Goal: Navigation & Orientation: Find specific page/section

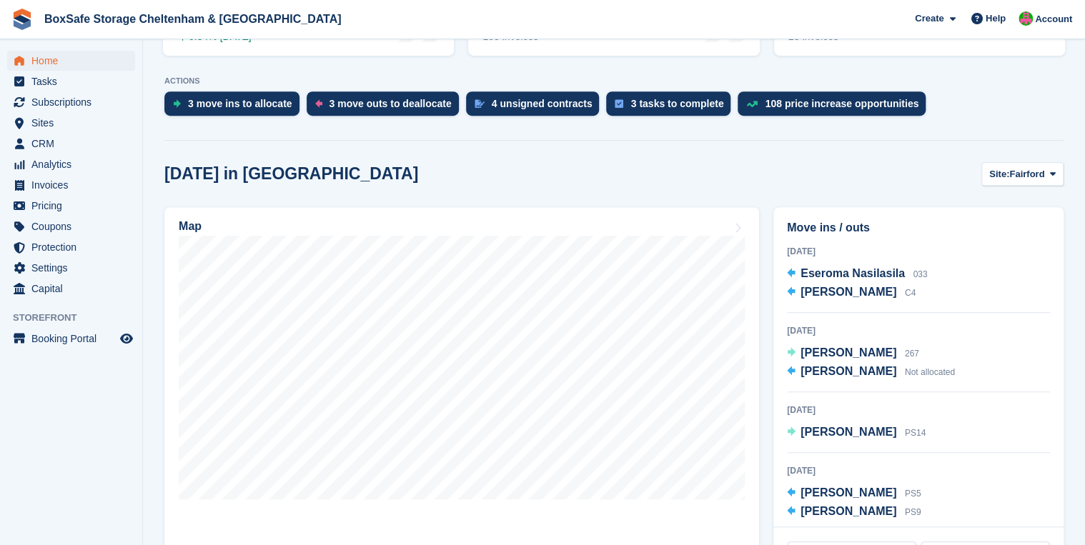
scroll to position [286, 0]
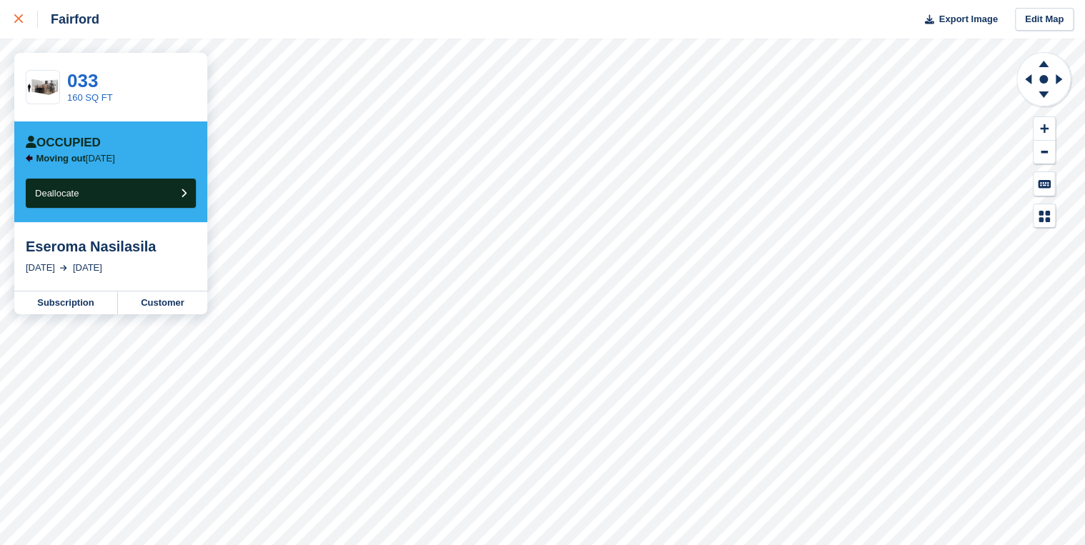
click at [23, 19] on div at bounding box center [26, 19] width 24 height 17
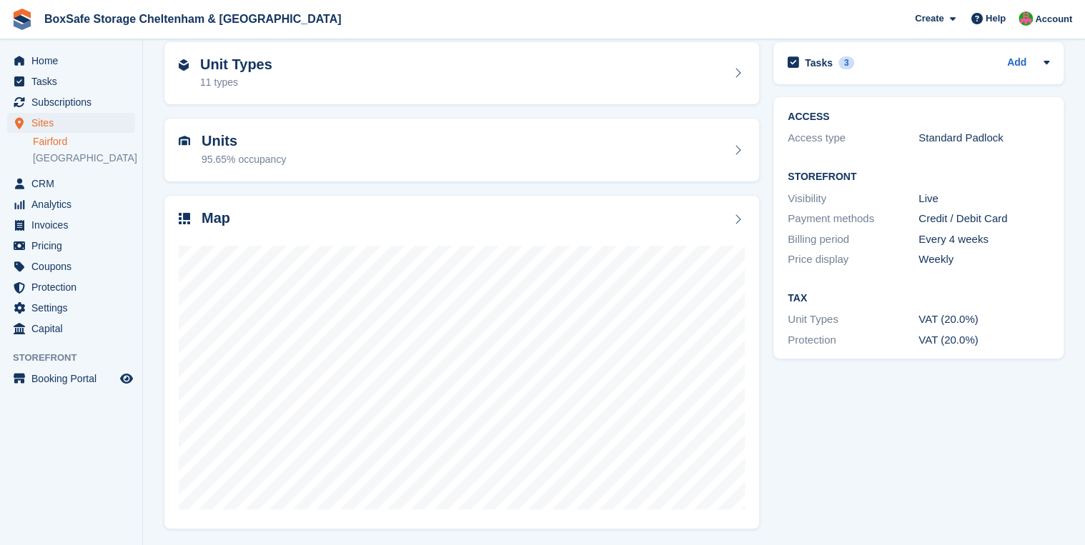
scroll to position [64, 0]
